Goal: Navigation & Orientation: Understand site structure

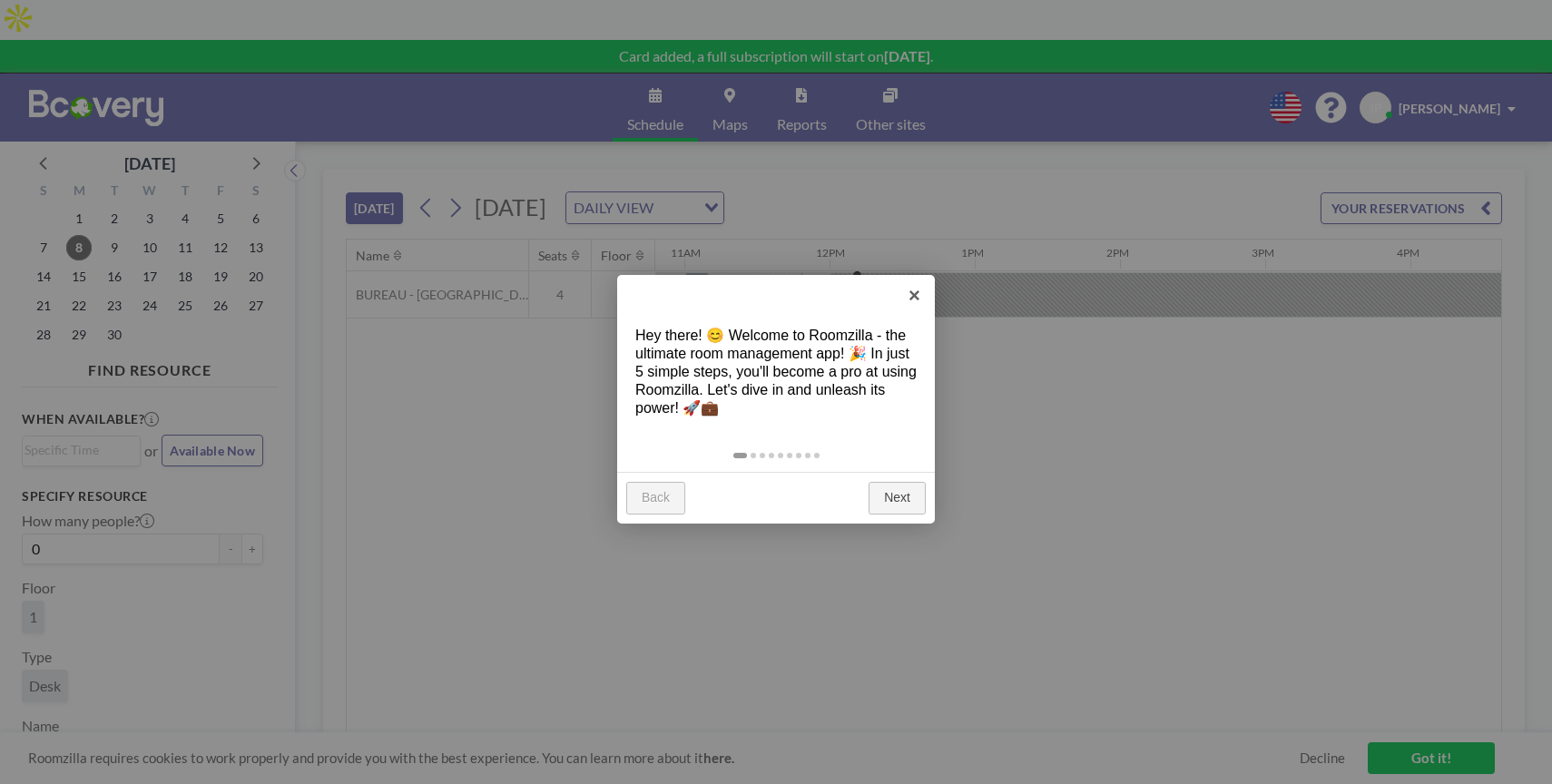
scroll to position [0, 1598]
click at [885, 504] on link "Next" at bounding box center [897, 498] width 57 height 33
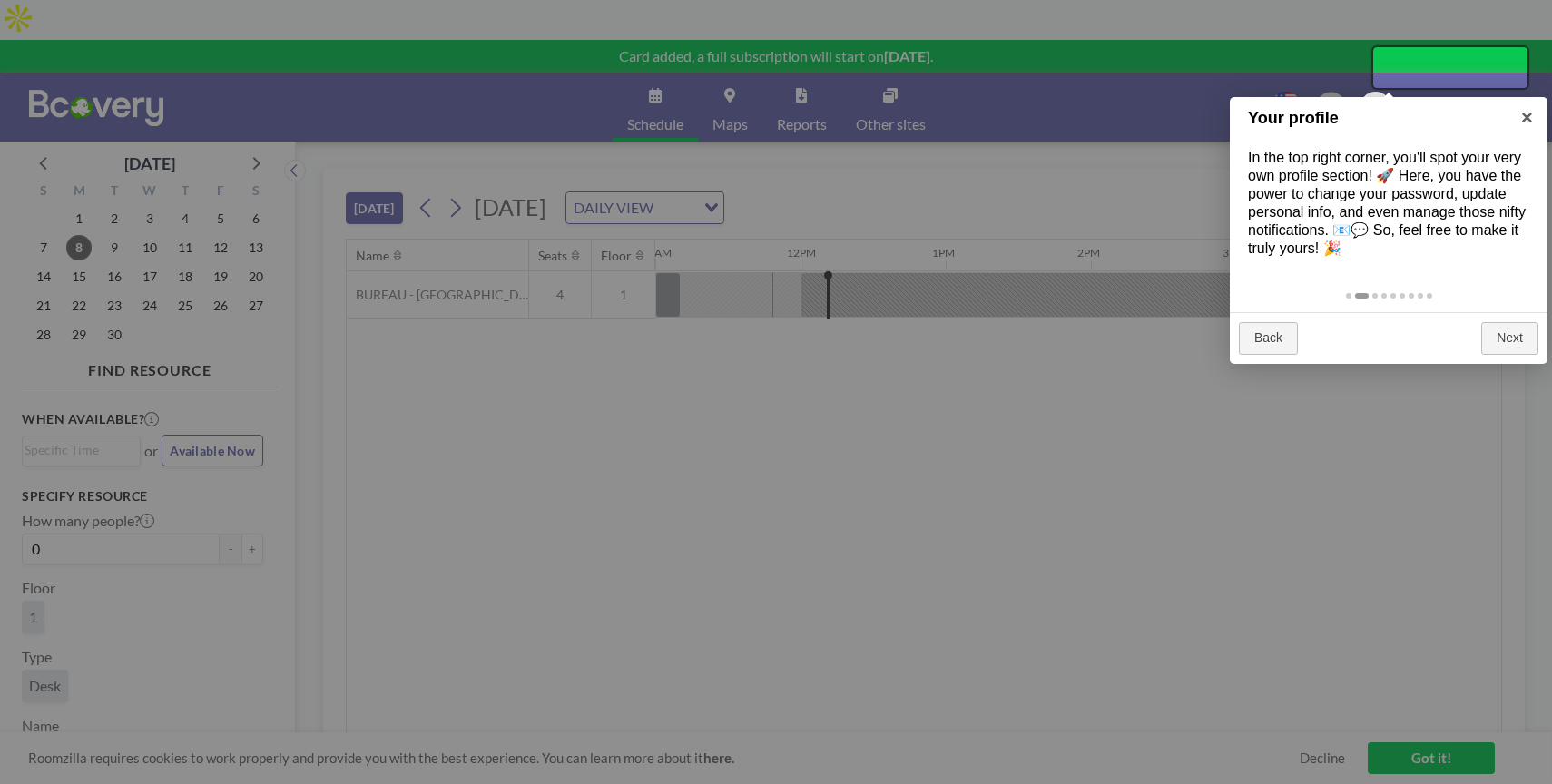
click at [1521, 355] on div "Back Next" at bounding box center [1388, 338] width 317 height 52
click at [1524, 333] on link "Next" at bounding box center [1510, 338] width 57 height 33
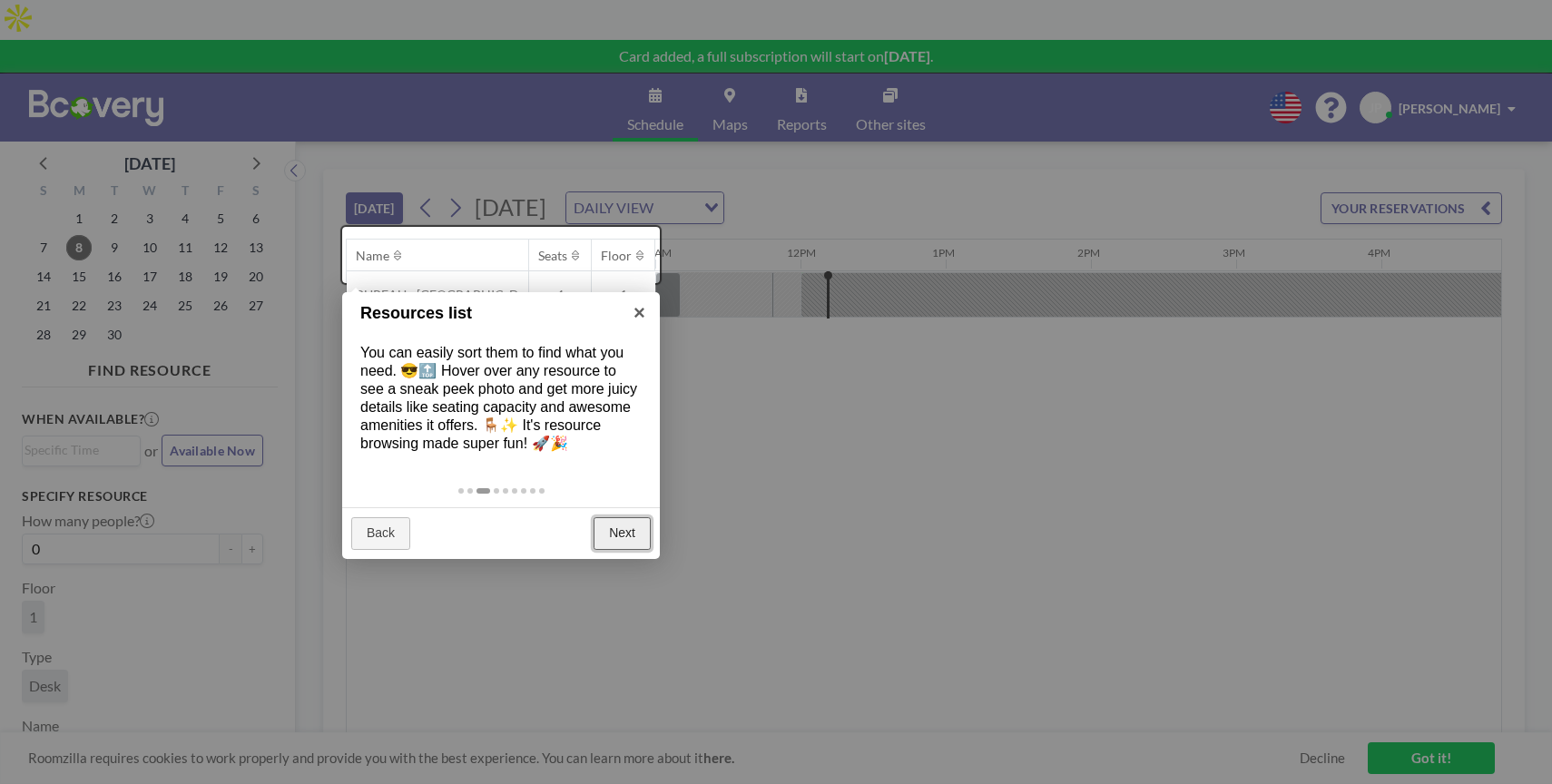
click at [631, 543] on link "Next" at bounding box center [623, 534] width 57 height 33
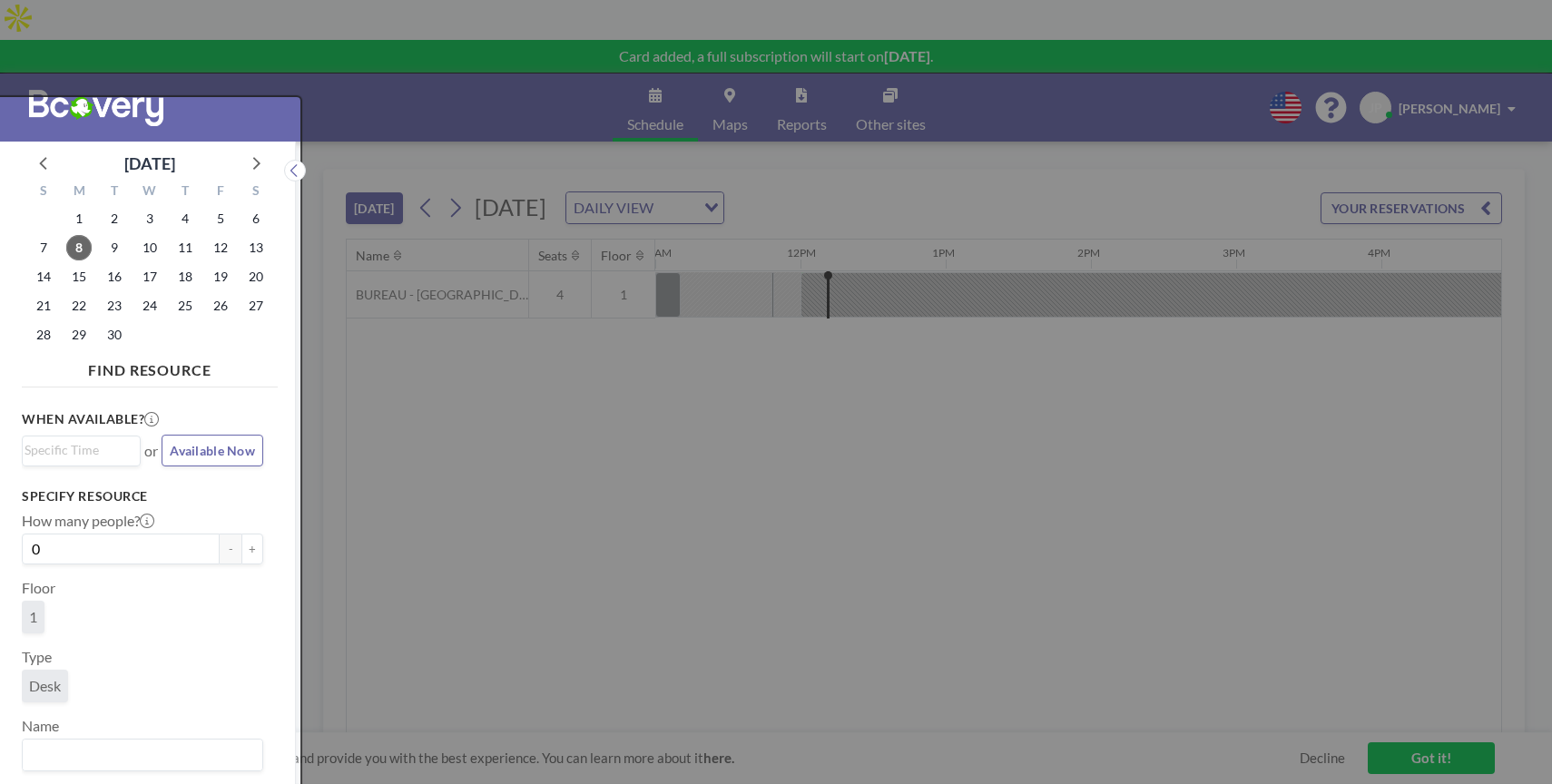
scroll to position [5, 0]
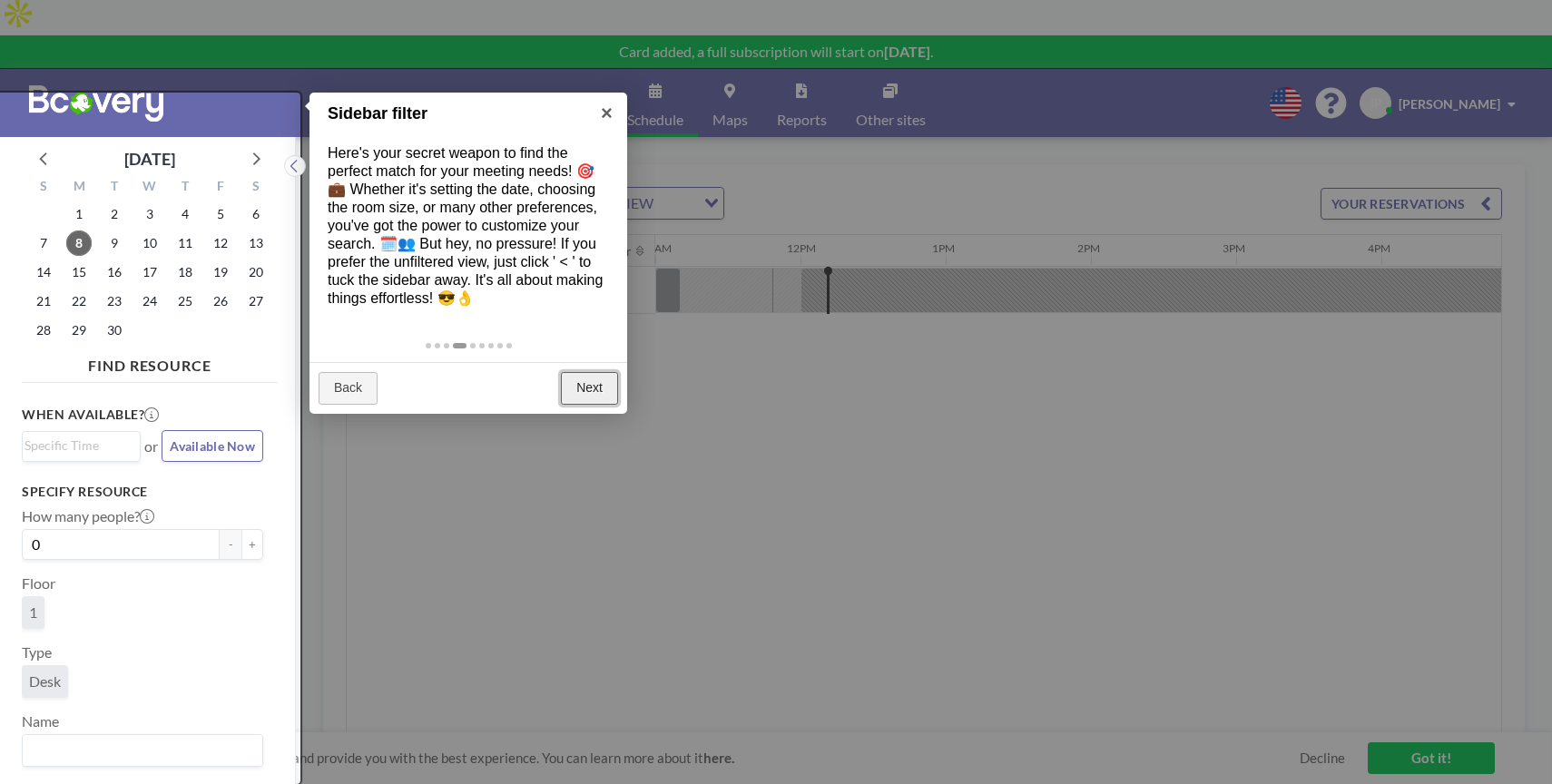
click at [574, 391] on link "Next" at bounding box center [590, 388] width 57 height 33
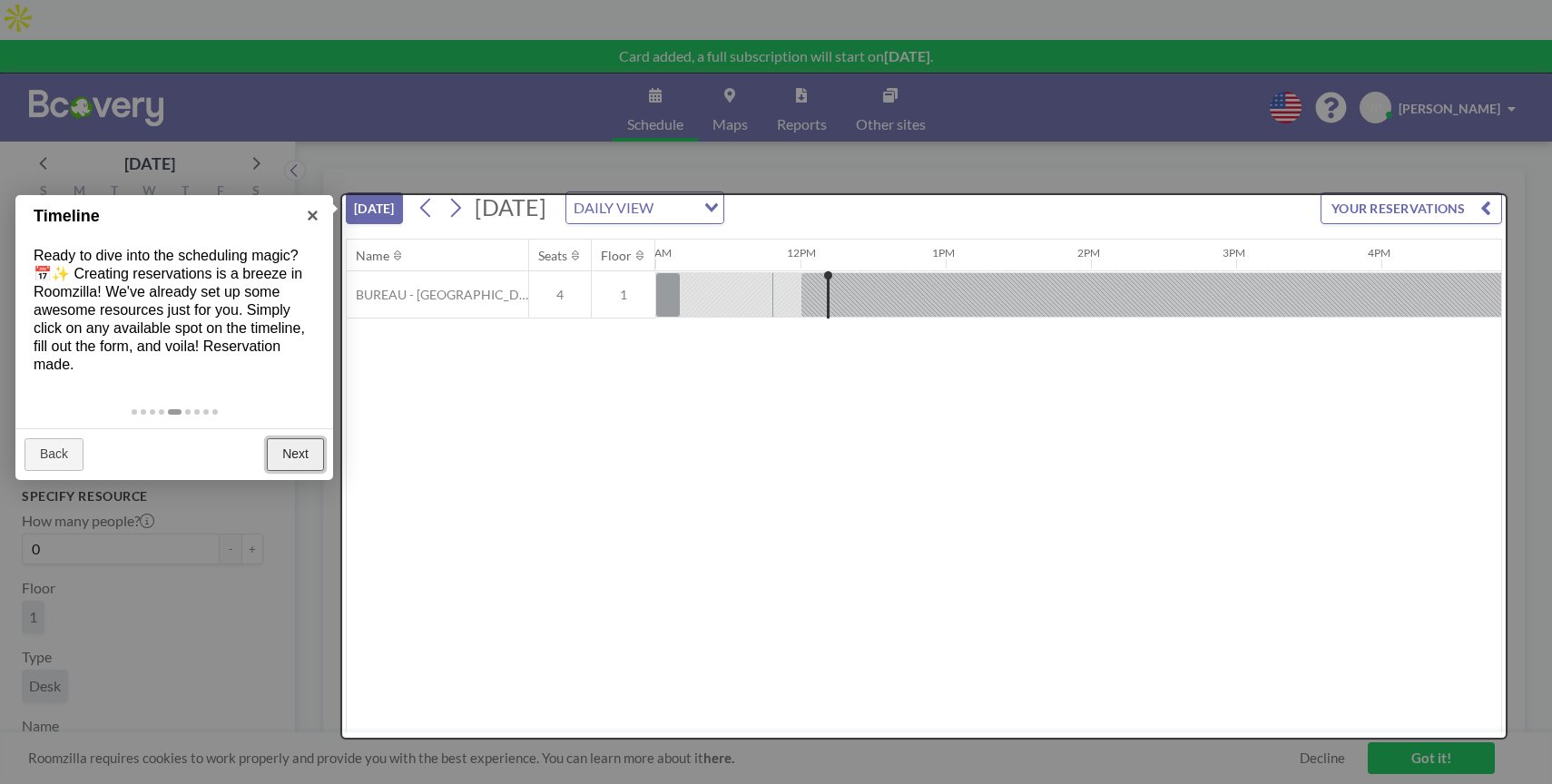
click at [307, 451] on link "Next" at bounding box center [295, 454] width 57 height 33
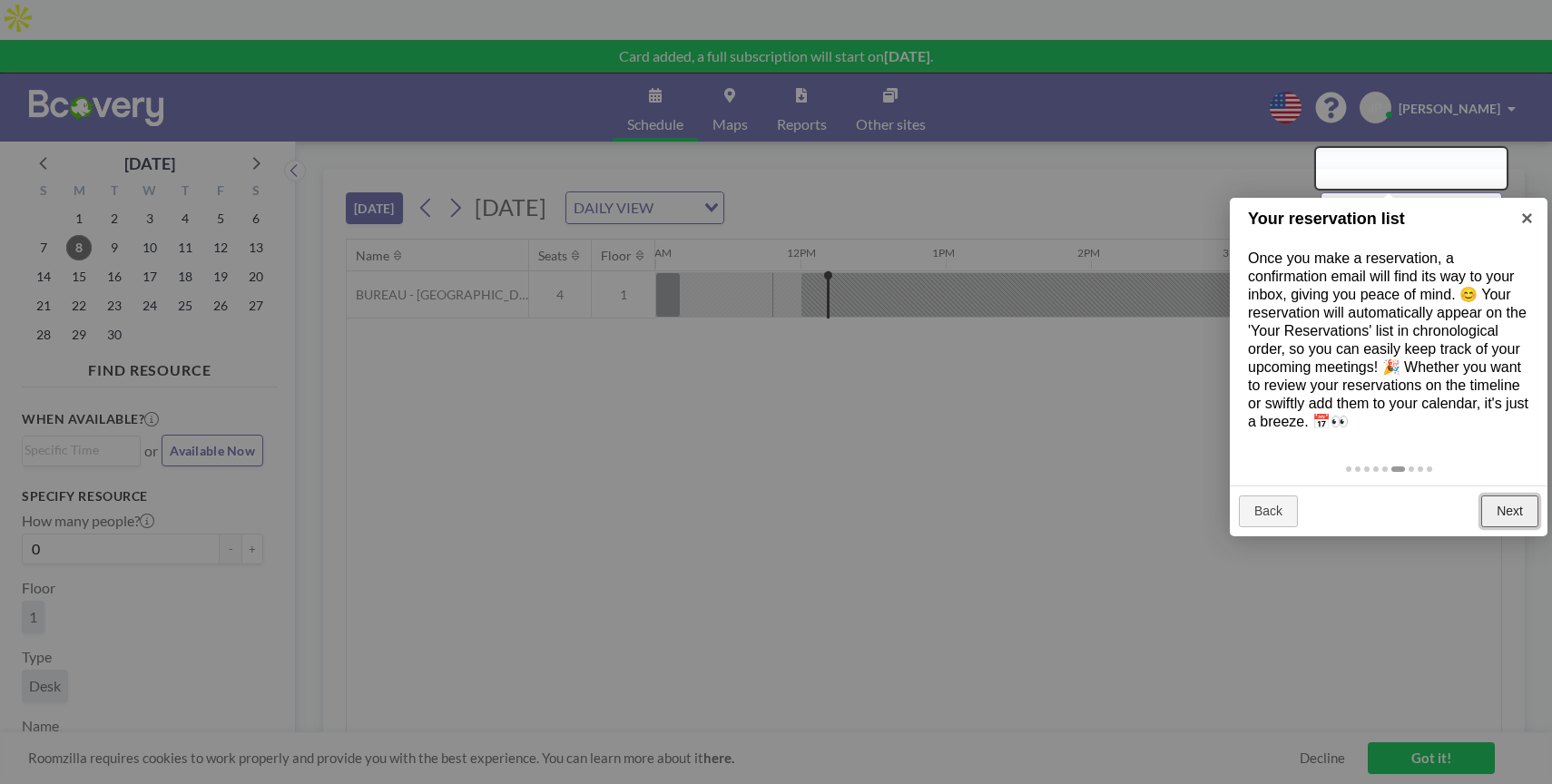
click at [1525, 499] on link "Next" at bounding box center [1510, 512] width 57 height 33
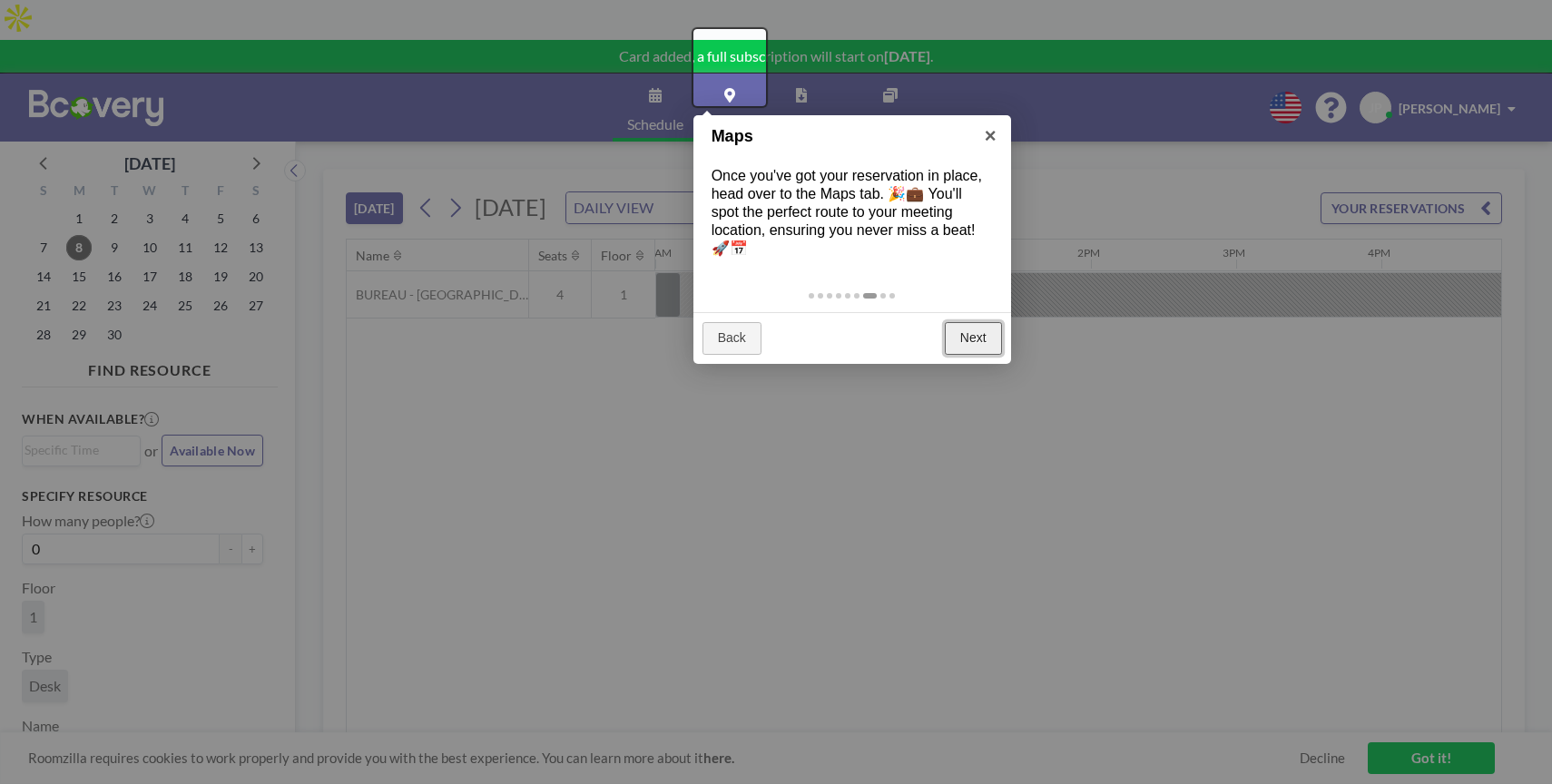
click at [983, 322] on link "Next" at bounding box center [973, 338] width 57 height 33
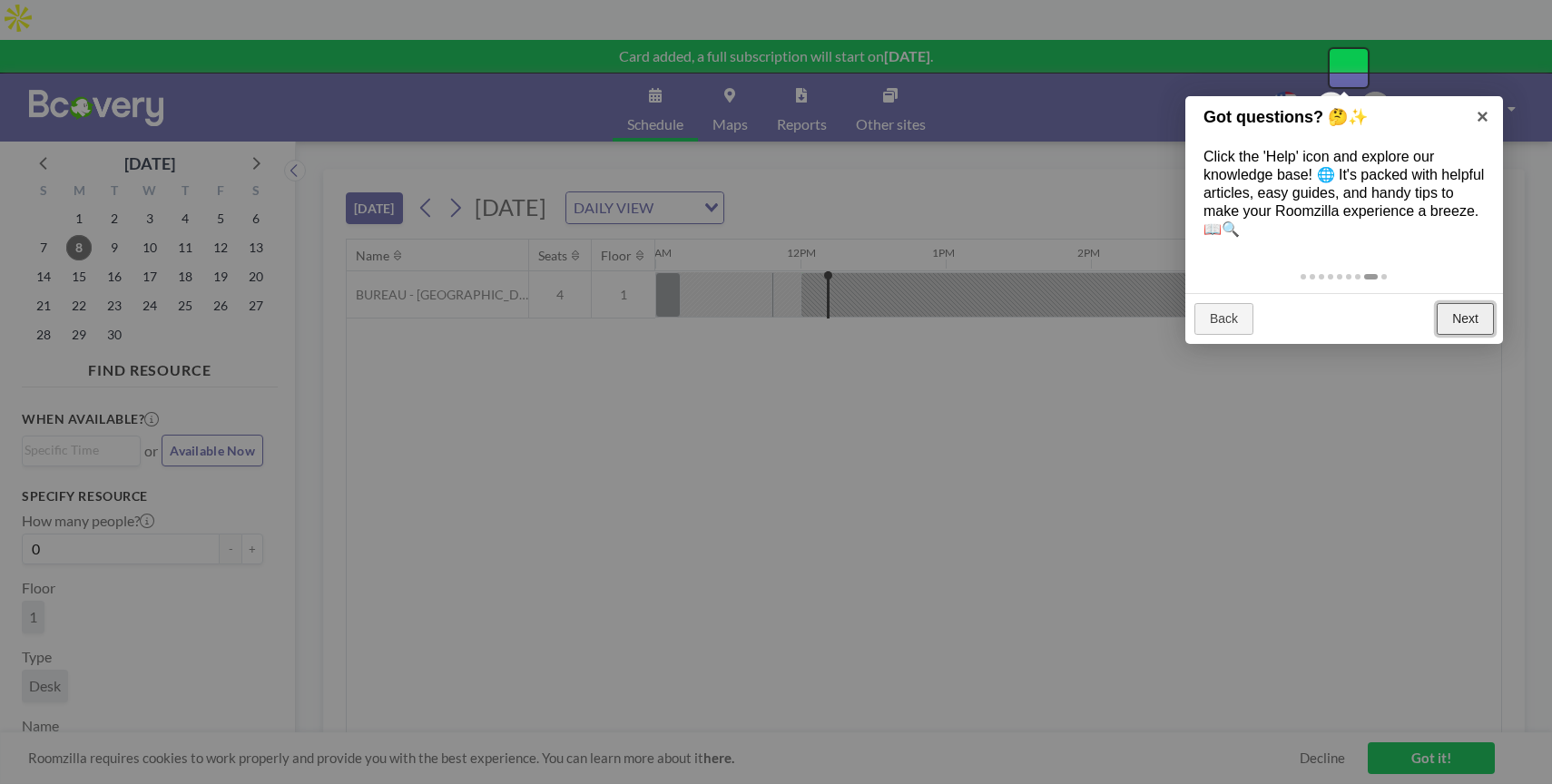
click at [1470, 301] on div "Back Next" at bounding box center [1344, 319] width 317 height 52
click at [1468, 312] on link "Next" at bounding box center [1466, 319] width 57 height 33
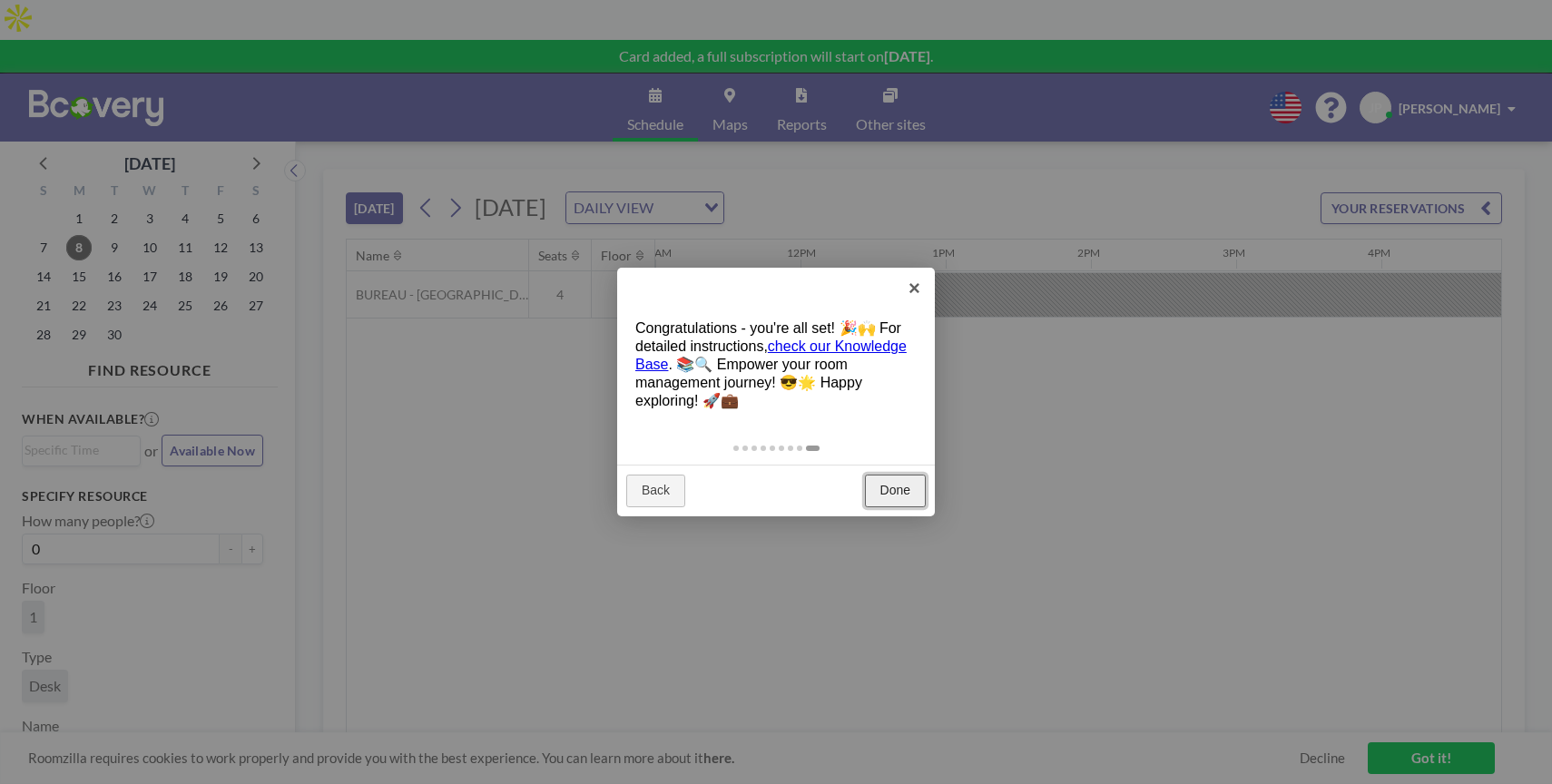
click at [905, 493] on link "Done" at bounding box center [896, 490] width 61 height 33
